Goal: Task Accomplishment & Management: Complete application form

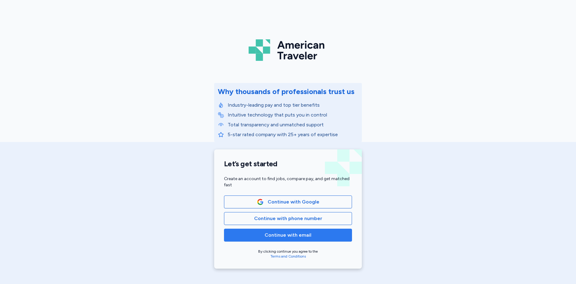
click at [322, 233] on span "Continue with email" at bounding box center [288, 235] width 118 height 7
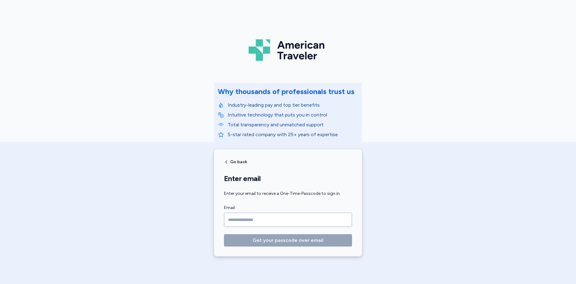
click at [237, 157] on div "Go back Enter email Enter your email to receive a One-Time-Passcode to sign in.…" at bounding box center [288, 203] width 148 height 107
click at [237, 160] on span "Go back" at bounding box center [238, 162] width 17 height 4
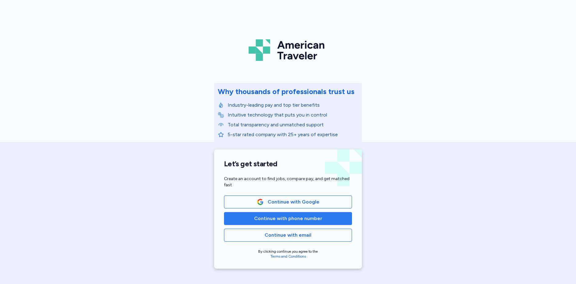
click at [281, 223] on button "Continue with phone number" at bounding box center [288, 218] width 128 height 13
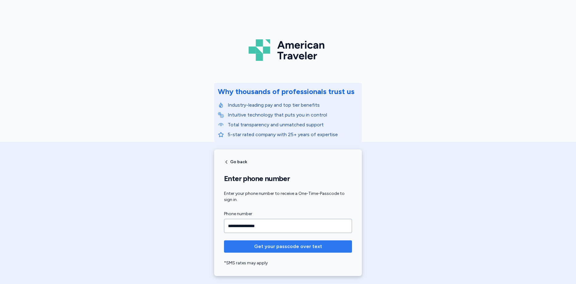
type input "**********"
click at [280, 249] on span "Get your passcode over text" at bounding box center [288, 246] width 68 height 7
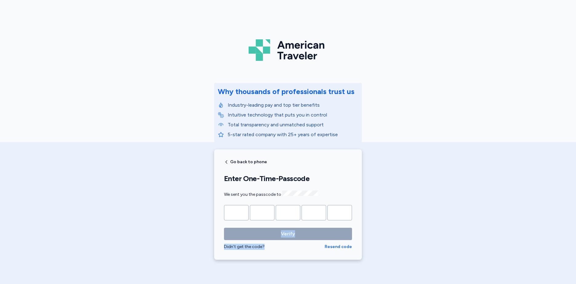
drag, startPoint x: 280, startPoint y: 249, endPoint x: 259, endPoint y: 221, distance: 35.6
click at [259, 221] on form "Verify Didn't get the code? Resend code" at bounding box center [288, 227] width 128 height 45
drag, startPoint x: 259, startPoint y: 221, endPoint x: 236, endPoint y: 208, distance: 25.6
click at [236, 208] on input "Please enter OTP character 1" at bounding box center [236, 212] width 25 height 15
type input "*"
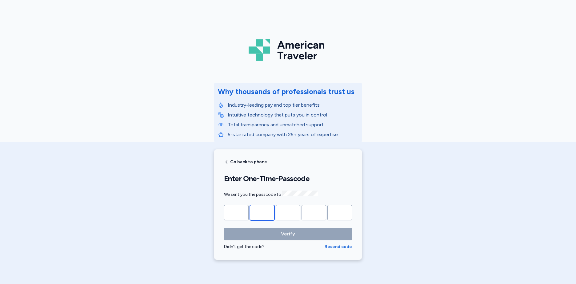
type input "*"
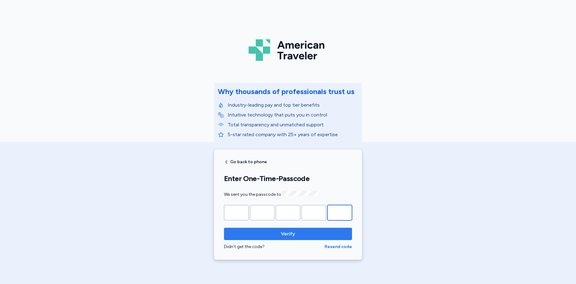
type input "*"
click at [268, 231] on span "Verify" at bounding box center [288, 234] width 118 height 7
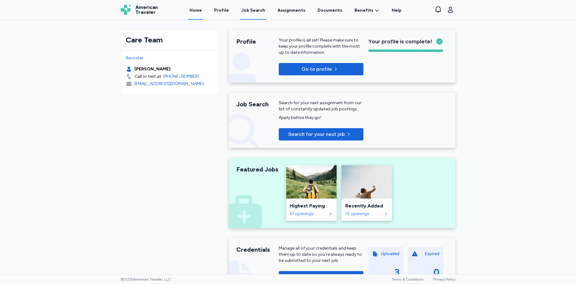
click at [265, 11] on div "Job Search" at bounding box center [253, 10] width 24 height 6
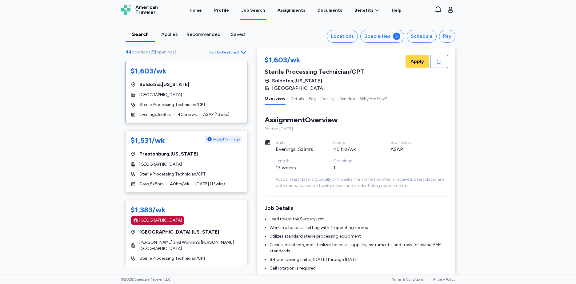
click at [231, 51] on span "Featured" at bounding box center [230, 52] width 17 height 5
click at [74, 128] on div "Search Applies Recommended Saved Locations Specialties Schedule Pay 44 position…" at bounding box center [288, 147] width 576 height 255
click at [221, 160] on div "$1,531/wk Posted 12 hr ago [GEOGRAPHIC_DATA] , [US_STATE][GEOGRAPHIC_DATA] [GEO…" at bounding box center [187, 161] width 122 height 62
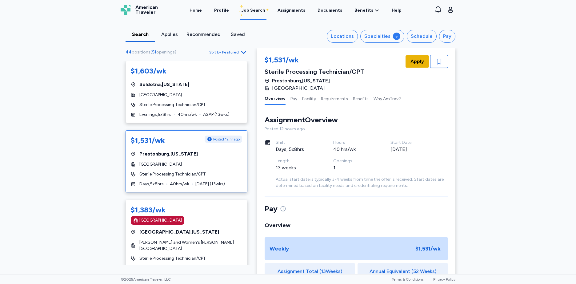
click at [415, 62] on span "Apply" at bounding box center [418, 61] width 14 height 7
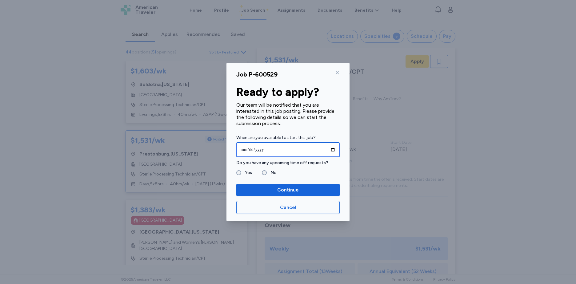
click at [246, 149] on input "date" at bounding box center [287, 150] width 103 height 14
click at [334, 150] on input "date" at bounding box center [287, 150] width 103 height 14
type input "**********"
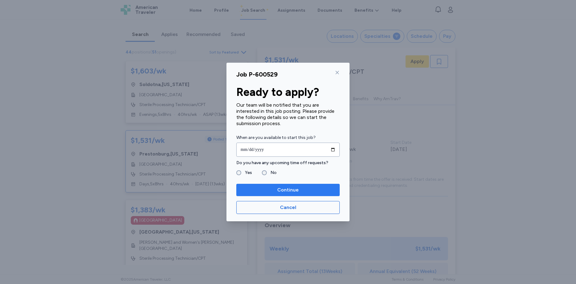
click at [295, 191] on span "Continue" at bounding box center [288, 190] width 22 height 7
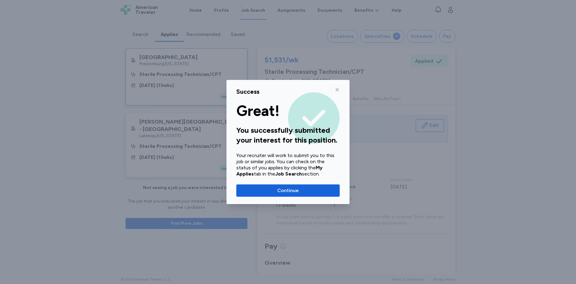
click at [295, 191] on span "Continue" at bounding box center [288, 190] width 22 height 7
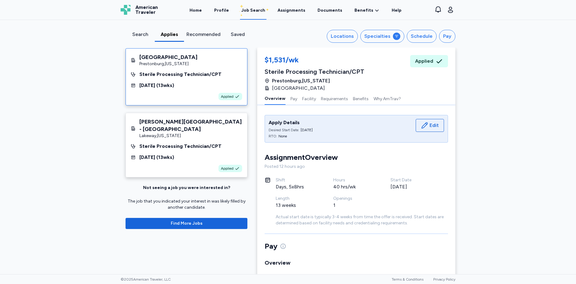
click at [297, 188] on div "Days, 5x8hrs" at bounding box center [297, 186] width 43 height 7
click at [283, 193] on div "Shift Days, 5x8hrs" at bounding box center [305, 186] width 58 height 18
click at [571, 47] on div "Search Applies Recommended Saved Locations Specialties Schedule Pay [GEOGRAPHIC…" at bounding box center [288, 147] width 576 height 255
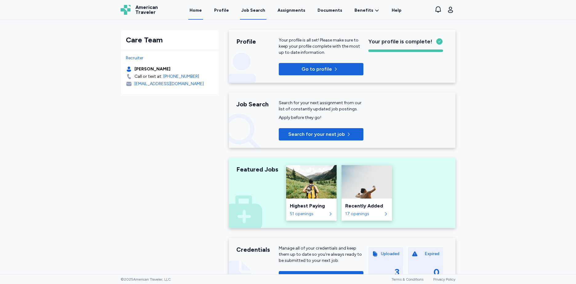
click at [253, 10] on div "Job Search" at bounding box center [253, 10] width 24 height 6
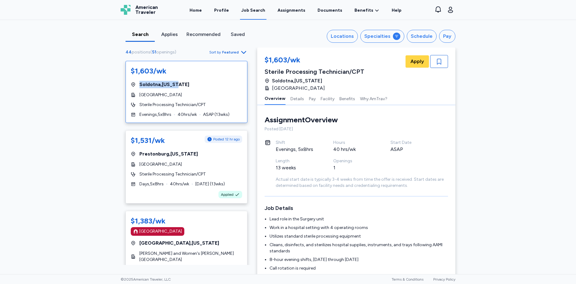
drag, startPoint x: 250, startPoint y: 72, endPoint x: 250, endPoint y: 78, distance: 6.5
click at [250, 78] on div "$1,603/wk Soldotna , [US_STATE][GEOGRAPHIC_DATA] Sterile Processing Technician/…" at bounding box center [187, 163] width 132 height 204
click at [36, 118] on div "Search Applies Recommended Saved Locations Specialties Schedule Pay 44 position…" at bounding box center [288, 147] width 576 height 255
click at [48, 157] on div "Search Applies Recommended Saved Locations Specialties Schedule Pay 44 position…" at bounding box center [288, 147] width 576 height 255
click at [0, 87] on html "Open sidebar Job Search American Traveler American Traveler Home Profile Job Se…" at bounding box center [288, 142] width 576 height 284
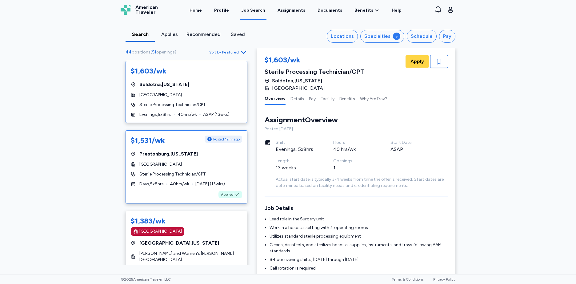
click at [185, 149] on div "$1,531/wk Posted 12 hr ago [GEOGRAPHIC_DATA] , [US_STATE][GEOGRAPHIC_DATA] [GEO…" at bounding box center [187, 166] width 122 height 73
